Goal: Entertainment & Leisure: Consume media (video, audio)

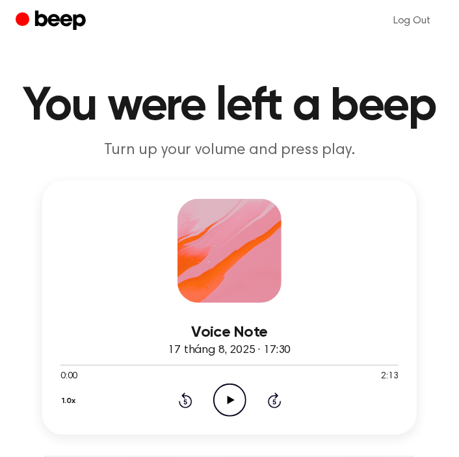
click at [234, 400] on icon "Play Audio" at bounding box center [229, 400] width 33 height 33
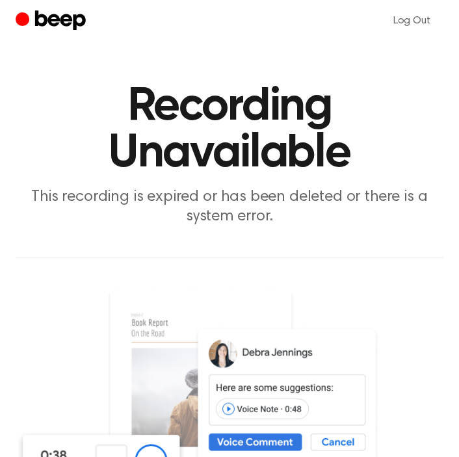
scroll to position [260, 0]
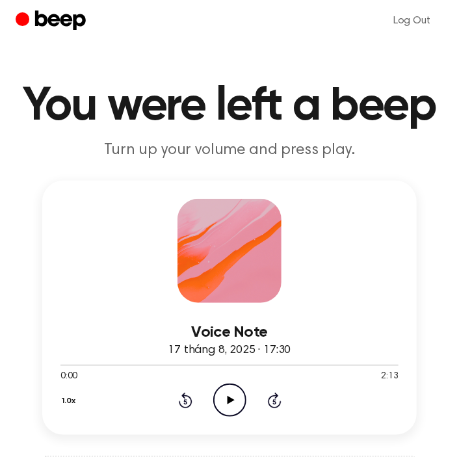
click at [234, 403] on icon "Play Audio" at bounding box center [229, 400] width 33 height 33
click at [139, 365] on div at bounding box center [229, 365] width 338 height 1
drag, startPoint x: 60, startPoint y: 364, endPoint x: 120, endPoint y: 363, distance: 59.9
click at [161, 363] on div at bounding box center [229, 365] width 338 height 10
drag, startPoint x: 45, startPoint y: 363, endPoint x: 106, endPoint y: 363, distance: 61.1
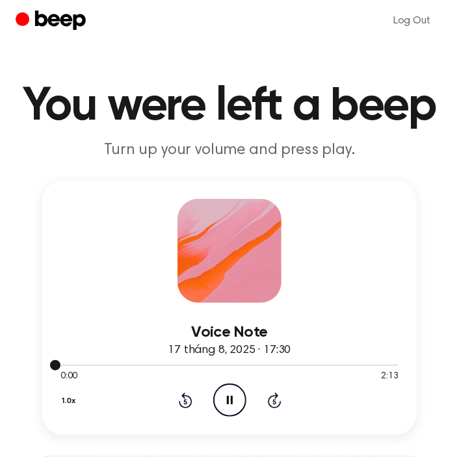
click at [106, 363] on div "Voice Note 17 tháng 8, 2025 · 17:30 0:00 2:13 Your browser does not support the…" at bounding box center [229, 308] width 375 height 254
click at [193, 401] on div "1.0x Rewind 5 seconds Pause Audio Skip 5 seconds" at bounding box center [229, 400] width 338 height 33
click at [183, 400] on icon "Rewind 5 seconds" at bounding box center [185, 400] width 14 height 17
click at [185, 401] on icon at bounding box center [184, 401] width 3 height 5
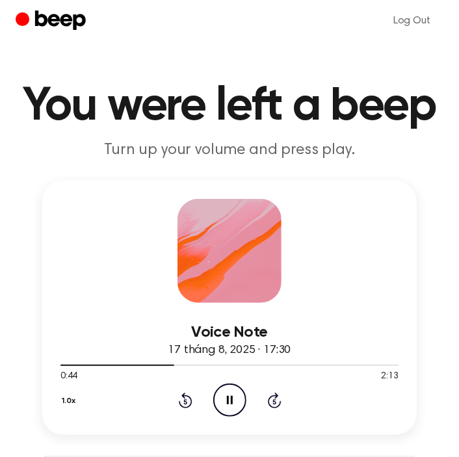
click at [185, 401] on icon at bounding box center [184, 401] width 3 height 5
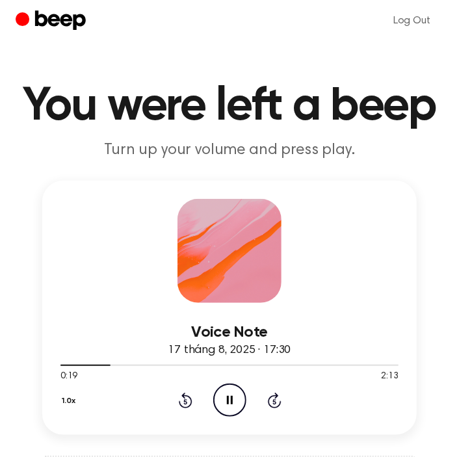
click at [185, 401] on icon at bounding box center [184, 401] width 3 height 5
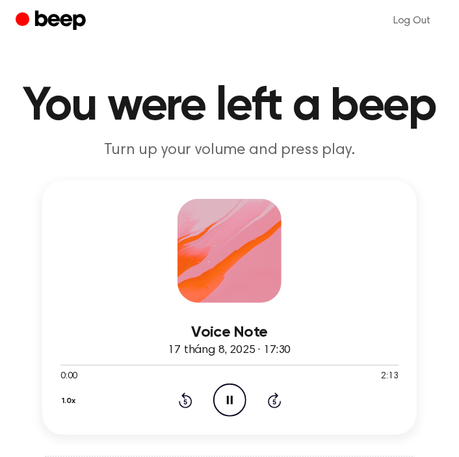
click at [185, 401] on icon at bounding box center [184, 401] width 3 height 5
click at [186, 395] on icon at bounding box center [186, 401] width 14 height 16
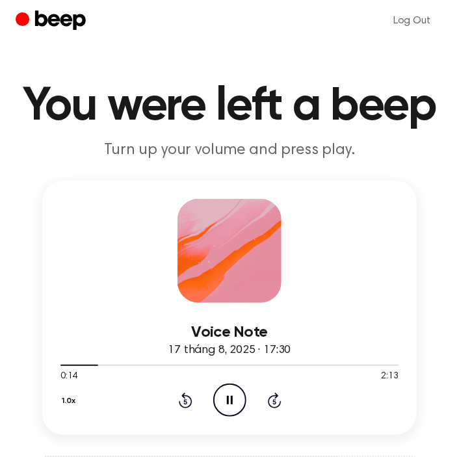
click at [186, 395] on icon at bounding box center [186, 401] width 14 height 16
drag, startPoint x: 186, startPoint y: 395, endPoint x: 16, endPoint y: 299, distance: 195.5
click at [186, 395] on icon at bounding box center [186, 401] width 14 height 16
click at [180, 396] on icon "Rewind 5 seconds" at bounding box center [185, 400] width 14 height 17
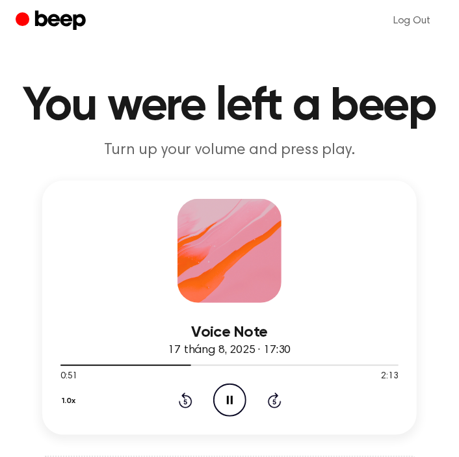
click at [180, 396] on icon "Rewind 5 seconds" at bounding box center [185, 400] width 14 height 17
click at [181, 392] on icon "Rewind 5 seconds" at bounding box center [185, 400] width 14 height 17
click at [185, 405] on icon "Rewind 5 seconds" at bounding box center [185, 400] width 14 height 17
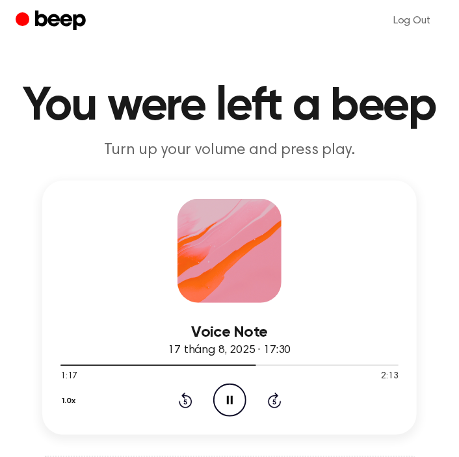
click at [186, 405] on icon "Rewind 5 seconds" at bounding box center [185, 400] width 14 height 17
click at [191, 397] on icon at bounding box center [186, 401] width 14 height 16
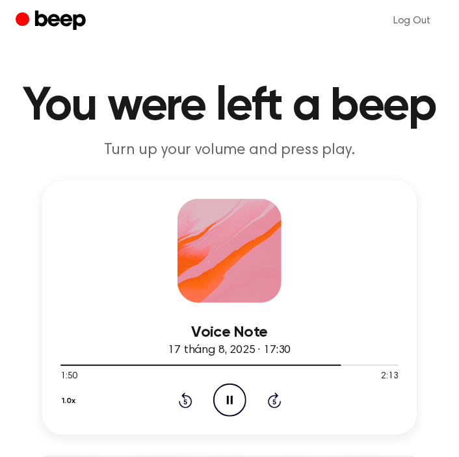
click at [183, 398] on icon "Rewind 5 seconds" at bounding box center [185, 400] width 14 height 17
click at [183, 396] on icon at bounding box center [186, 401] width 14 height 16
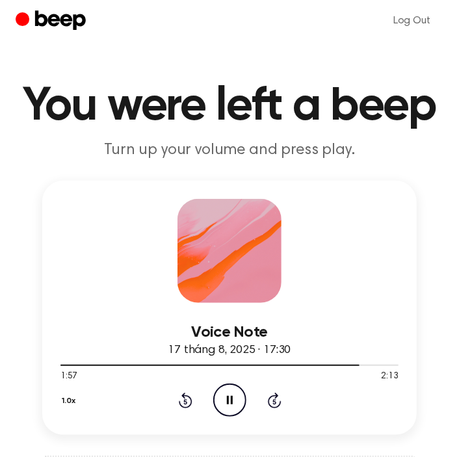
click at [186, 396] on icon "Rewind 5 seconds" at bounding box center [185, 400] width 14 height 17
click at [184, 401] on icon "Rewind 5 seconds" at bounding box center [185, 400] width 14 height 17
click at [228, 400] on icon at bounding box center [230, 400] width 7 height 8
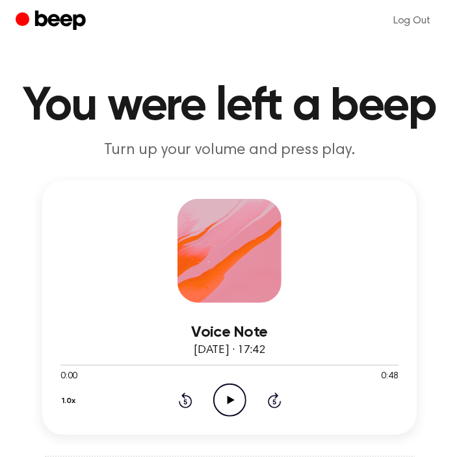
click at [222, 397] on icon "Play Audio" at bounding box center [229, 400] width 33 height 33
click at [181, 404] on icon "Rewind 5 seconds" at bounding box center [185, 400] width 14 height 17
click at [181, 403] on icon "Rewind 5 seconds" at bounding box center [185, 400] width 14 height 17
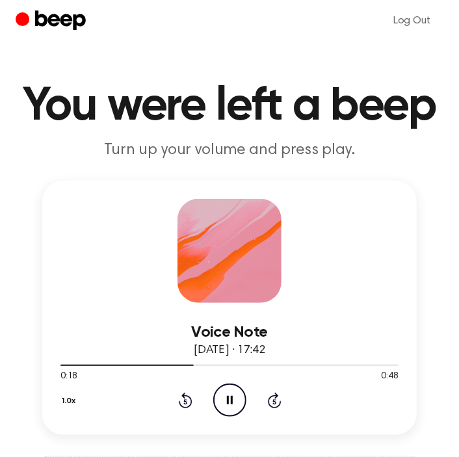
click at [179, 405] on icon "Rewind 5 seconds" at bounding box center [185, 400] width 14 height 17
click at [180, 405] on icon "Rewind 5 seconds" at bounding box center [185, 400] width 14 height 17
click at [180, 405] on icon at bounding box center [186, 401] width 14 height 16
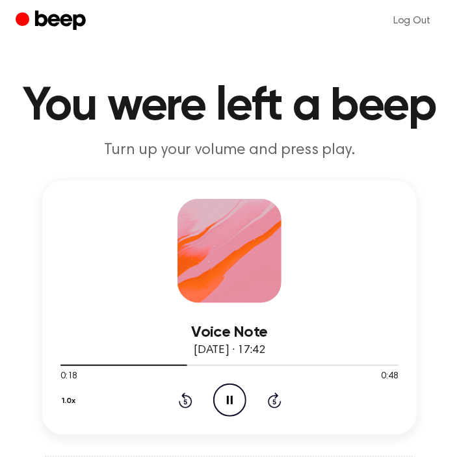
click at [185, 403] on icon at bounding box center [184, 401] width 3 height 5
click at [189, 400] on icon "Rewind 5 seconds" at bounding box center [185, 400] width 14 height 17
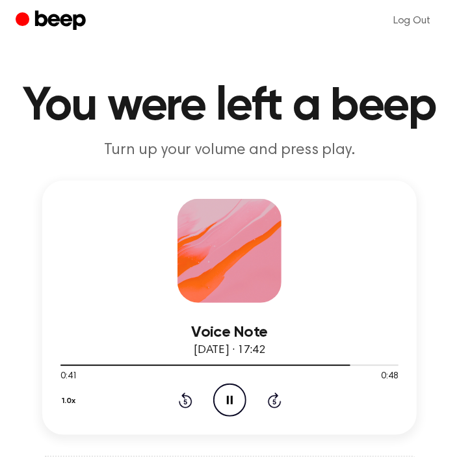
click at [189, 400] on icon "Rewind 5 seconds" at bounding box center [185, 400] width 14 height 17
drag, startPoint x: 189, startPoint y: 400, endPoint x: 20, endPoint y: 377, distance: 170.6
click at [189, 400] on icon "Rewind 5 seconds" at bounding box center [185, 400] width 14 height 17
drag, startPoint x: 234, startPoint y: 395, endPoint x: 171, endPoint y: 384, distance: 63.9
click at [234, 394] on icon "Play Audio" at bounding box center [229, 400] width 33 height 33
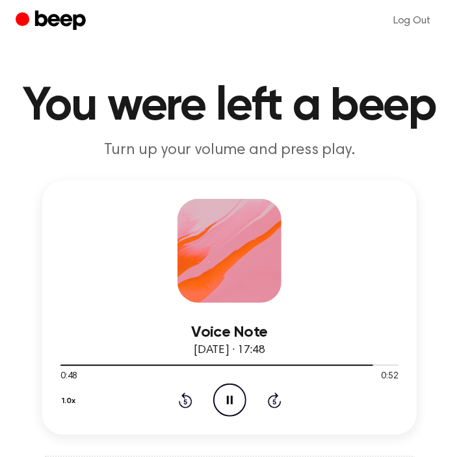
click at [178, 402] on icon "Rewind 5 seconds" at bounding box center [185, 400] width 14 height 17
click at [180, 400] on icon at bounding box center [186, 401] width 14 height 16
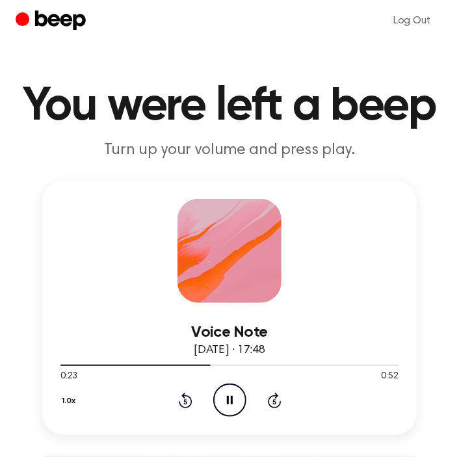
click at [180, 400] on icon at bounding box center [186, 401] width 14 height 16
click at [181, 400] on icon "Rewind 5 seconds" at bounding box center [185, 400] width 14 height 17
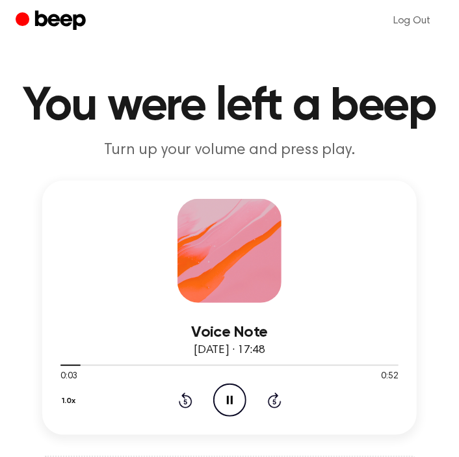
click at [181, 400] on icon "Rewind 5 seconds" at bounding box center [185, 400] width 14 height 17
click at [236, 402] on icon "Play Audio" at bounding box center [229, 400] width 33 height 33
click at [181, 403] on icon "Rewind 5 seconds" at bounding box center [185, 400] width 14 height 17
click at [271, 407] on icon at bounding box center [275, 401] width 14 height 16
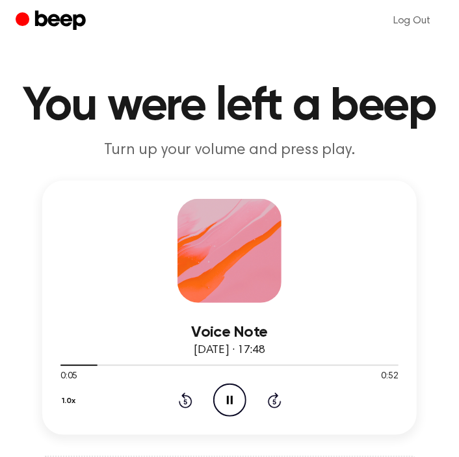
click at [271, 405] on icon at bounding box center [275, 401] width 14 height 16
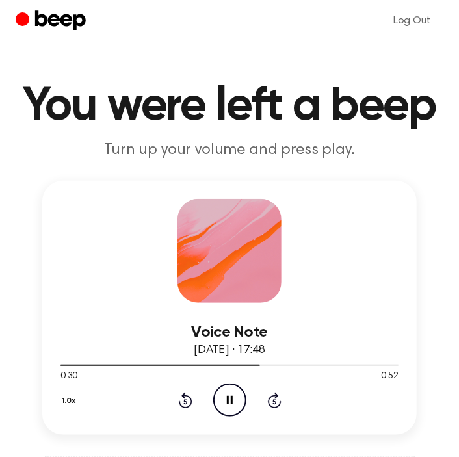
click at [271, 405] on icon at bounding box center [275, 401] width 14 height 16
click at [229, 397] on icon at bounding box center [230, 400] width 7 height 8
click at [229, 401] on icon at bounding box center [230, 400] width 7 height 8
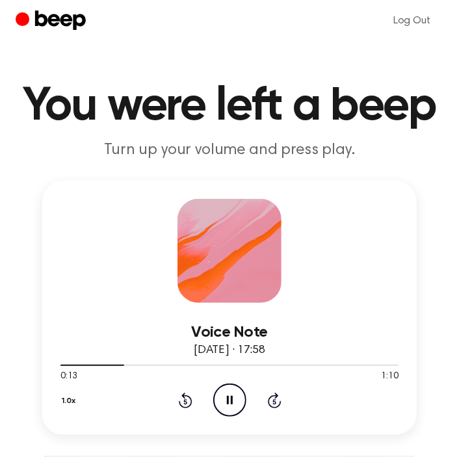
click at [182, 397] on icon at bounding box center [186, 401] width 14 height 16
click at [183, 397] on icon at bounding box center [186, 401] width 14 height 16
click at [187, 396] on icon at bounding box center [186, 401] width 14 height 16
click at [187, 395] on icon at bounding box center [186, 401] width 14 height 16
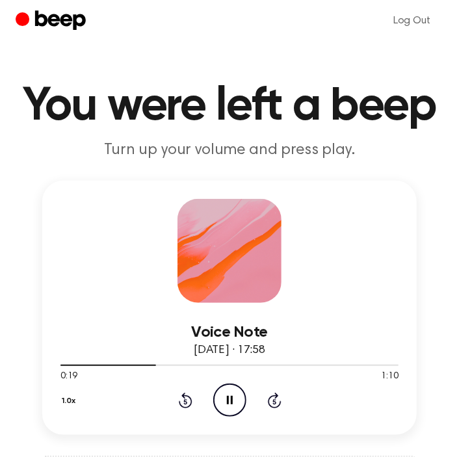
click at [187, 395] on icon at bounding box center [186, 401] width 14 height 16
click at [226, 392] on icon "Pause Audio" at bounding box center [229, 400] width 33 height 33
click at [228, 392] on icon "Play Audio" at bounding box center [229, 400] width 33 height 33
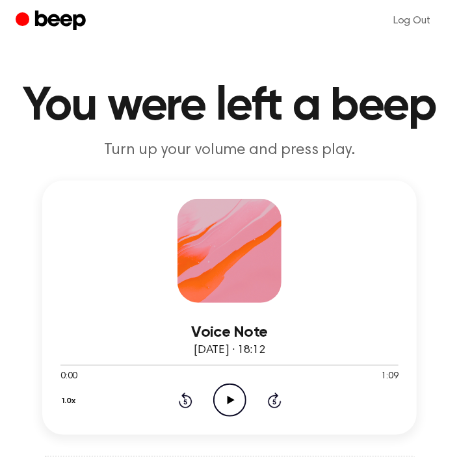
click at [239, 394] on icon "Play Audio" at bounding box center [229, 400] width 33 height 33
click at [179, 395] on icon "Rewind 5 seconds" at bounding box center [185, 400] width 14 height 17
click at [180, 395] on icon "Rewind 5 seconds" at bounding box center [185, 400] width 14 height 17
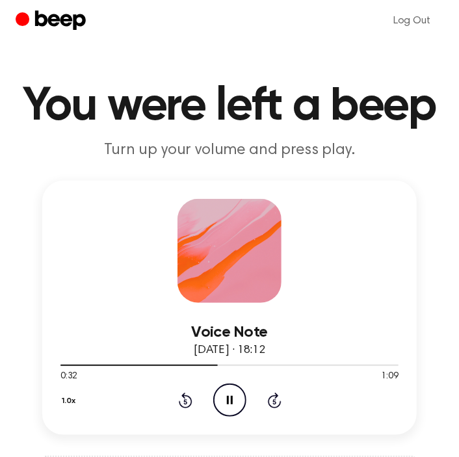
click at [183, 406] on icon at bounding box center [186, 401] width 14 height 16
click at [182, 406] on icon at bounding box center [186, 401] width 14 height 16
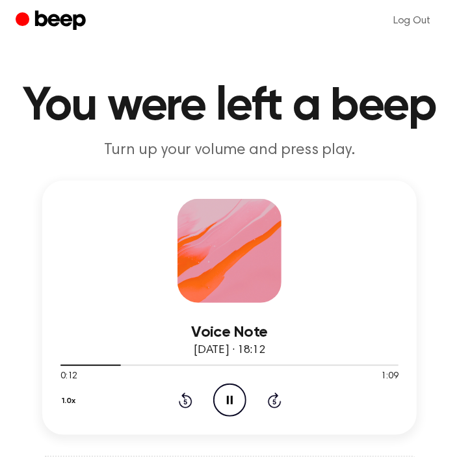
click at [182, 406] on icon at bounding box center [186, 401] width 14 height 16
click at [185, 405] on icon "Rewind 5 seconds" at bounding box center [185, 400] width 14 height 17
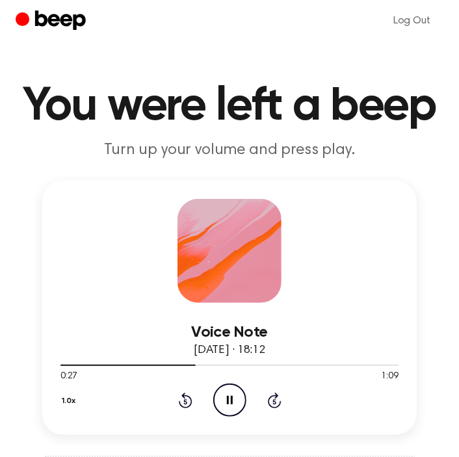
click at [187, 406] on icon at bounding box center [186, 401] width 14 height 16
click at [181, 408] on div "1.0x Rewind 5 seconds Pause Audio Skip 5 seconds" at bounding box center [229, 400] width 338 height 33
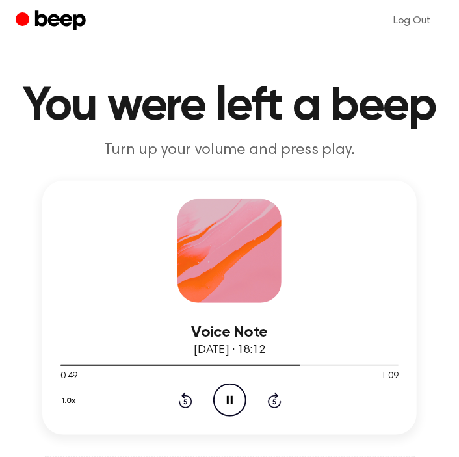
click at [181, 408] on div "1.0x Rewind 5 seconds Pause Audio Skip 5 seconds" at bounding box center [229, 400] width 338 height 33
click at [183, 399] on icon "Rewind 5 seconds" at bounding box center [185, 400] width 14 height 17
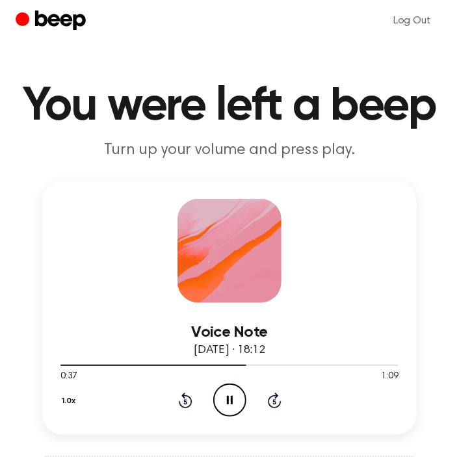
click at [187, 394] on icon "Rewind 5 seconds" at bounding box center [185, 400] width 14 height 17
click at [186, 394] on icon "Rewind 5 seconds" at bounding box center [185, 400] width 14 height 17
click at [183, 392] on icon "Rewind 5 seconds" at bounding box center [185, 400] width 14 height 17
click at [185, 398] on icon "Rewind 5 seconds" at bounding box center [185, 400] width 14 height 17
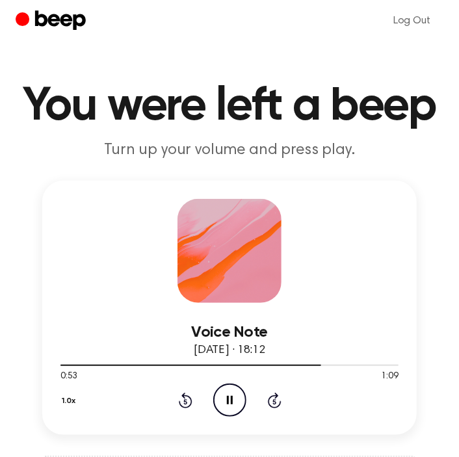
click at [185, 398] on icon "Rewind 5 seconds" at bounding box center [185, 400] width 14 height 17
drag, startPoint x: 185, startPoint y: 398, endPoint x: 7, endPoint y: 381, distance: 179.1
click at [185, 398] on icon "Rewind 5 seconds" at bounding box center [185, 400] width 14 height 17
click at [178, 401] on icon "Rewind 5 seconds" at bounding box center [185, 400] width 14 height 17
click at [225, 397] on icon "Play Audio" at bounding box center [229, 400] width 33 height 33
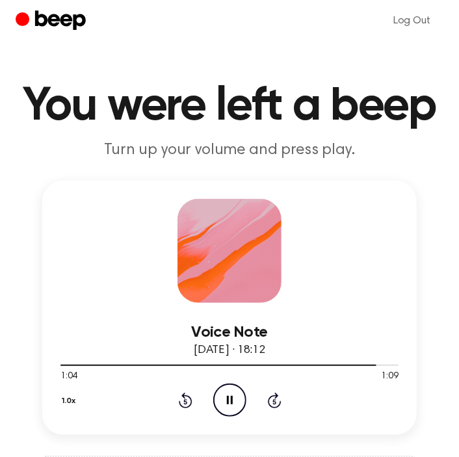
click at [181, 397] on icon "Rewind 5 seconds" at bounding box center [185, 400] width 14 height 17
